Goal: Find specific page/section: Find specific page/section

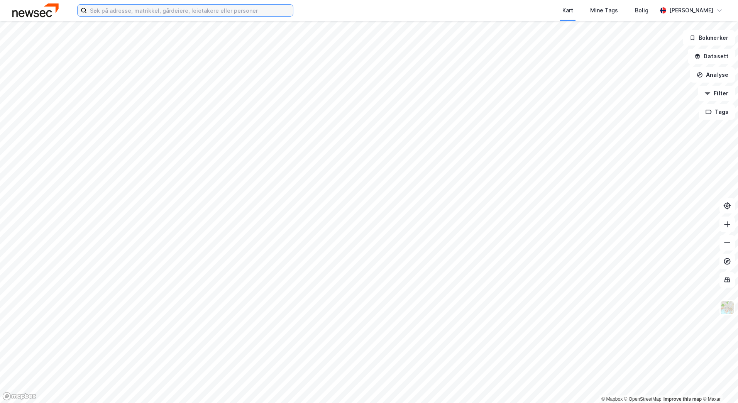
click at [243, 10] on input at bounding box center [190, 11] width 206 height 12
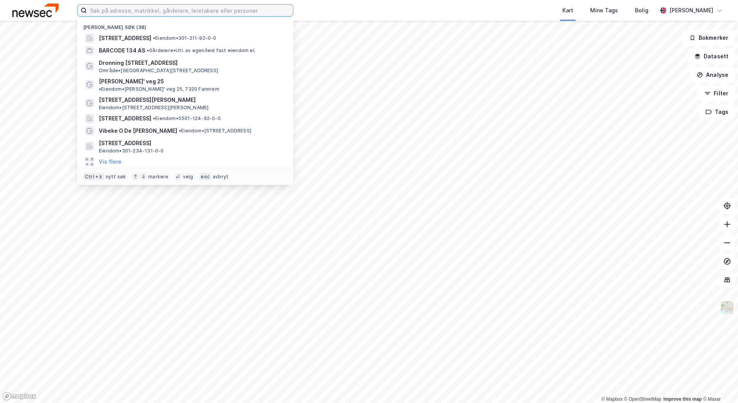
click at [244, 10] on input at bounding box center [190, 11] width 206 height 12
click at [313, 10] on div "Nylige søk (38) [STREET_ADDRESS] • Eiendom • 301-211-92-0-0 BARCODE 134 AS • Gå…" at bounding box center [369, 10] width 738 height 21
